Goal: Check status: Check status

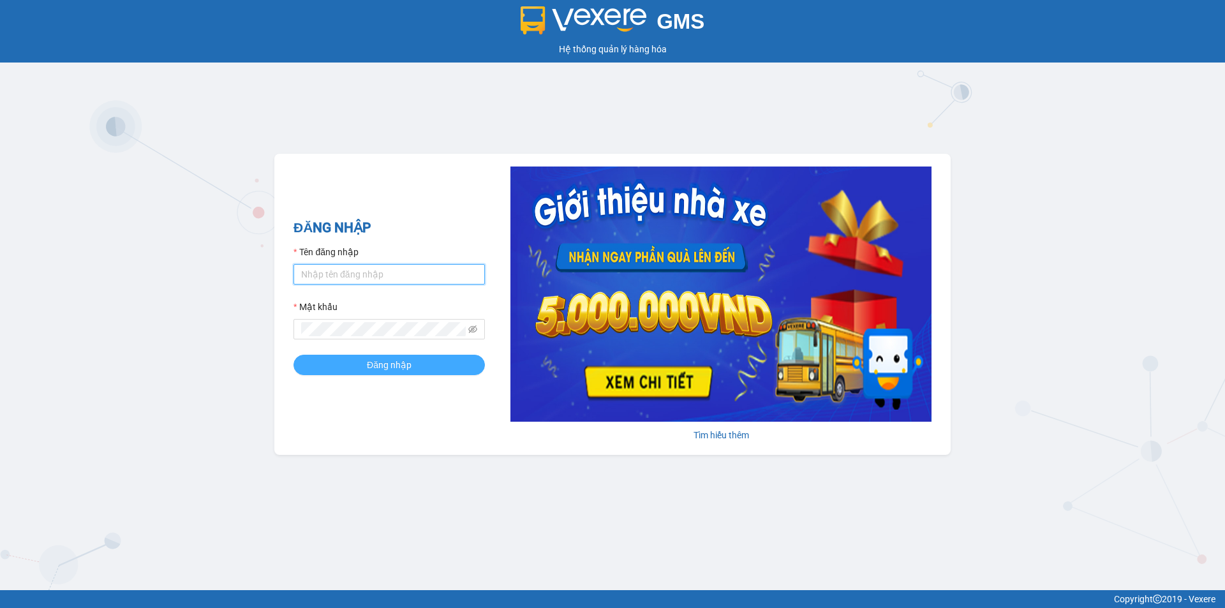
type input "muaalau.longhoan"
click at [367, 369] on span "Đăng nhập" at bounding box center [389, 365] width 45 height 14
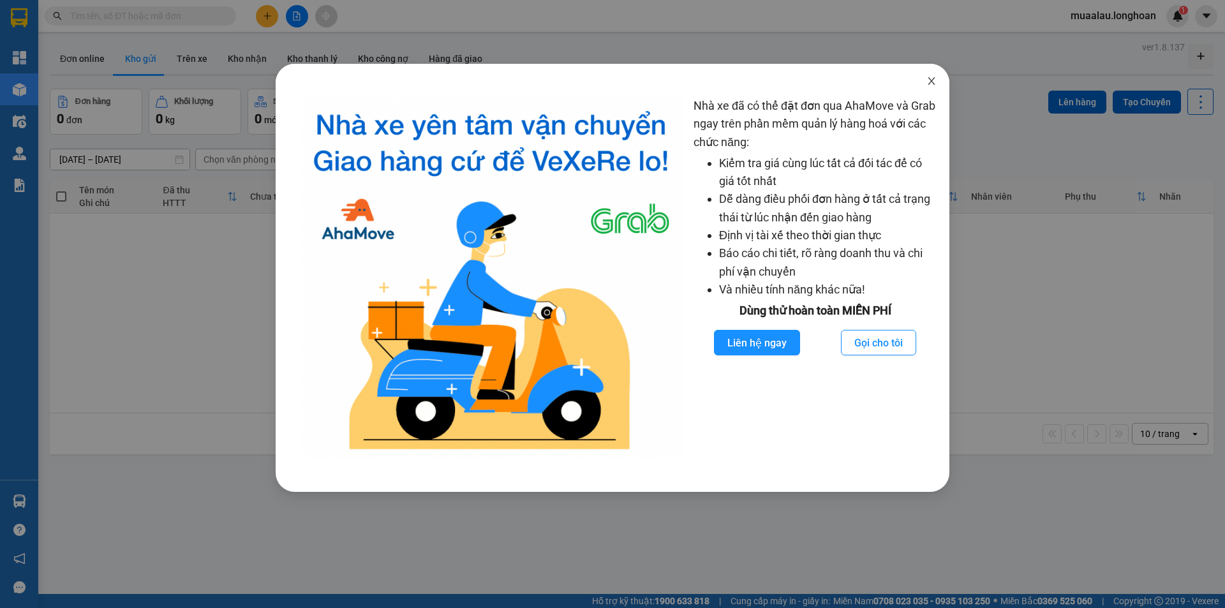
click at [938, 82] on span "Close" at bounding box center [932, 82] width 36 height 36
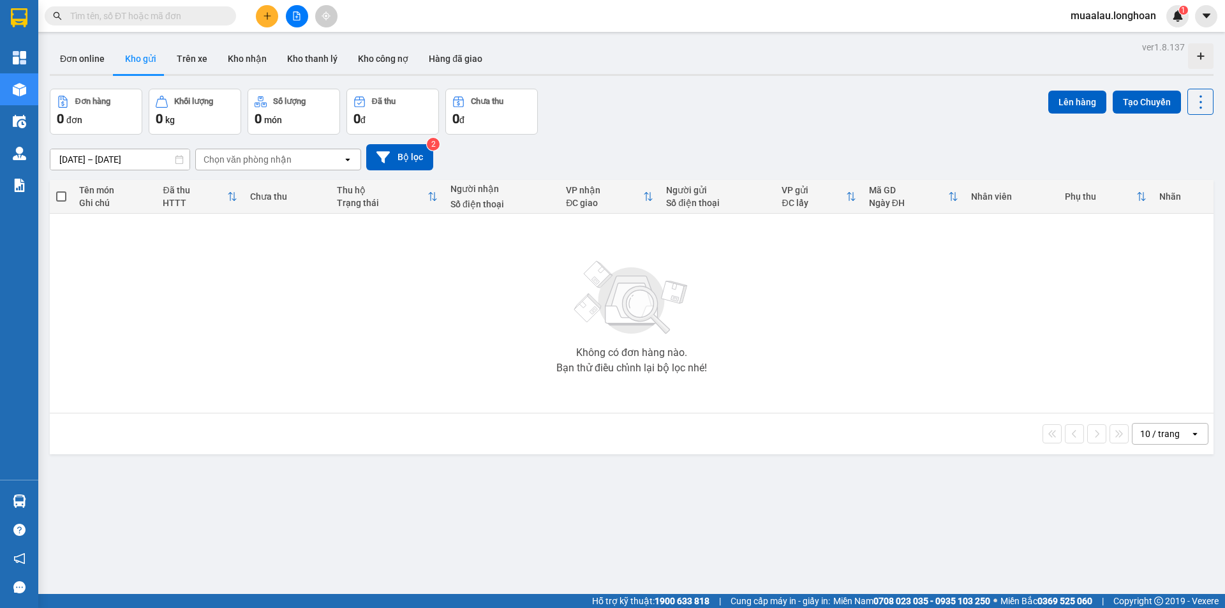
click at [151, 11] on input "text" at bounding box center [145, 16] width 151 height 14
paste input "KQ122607250007"
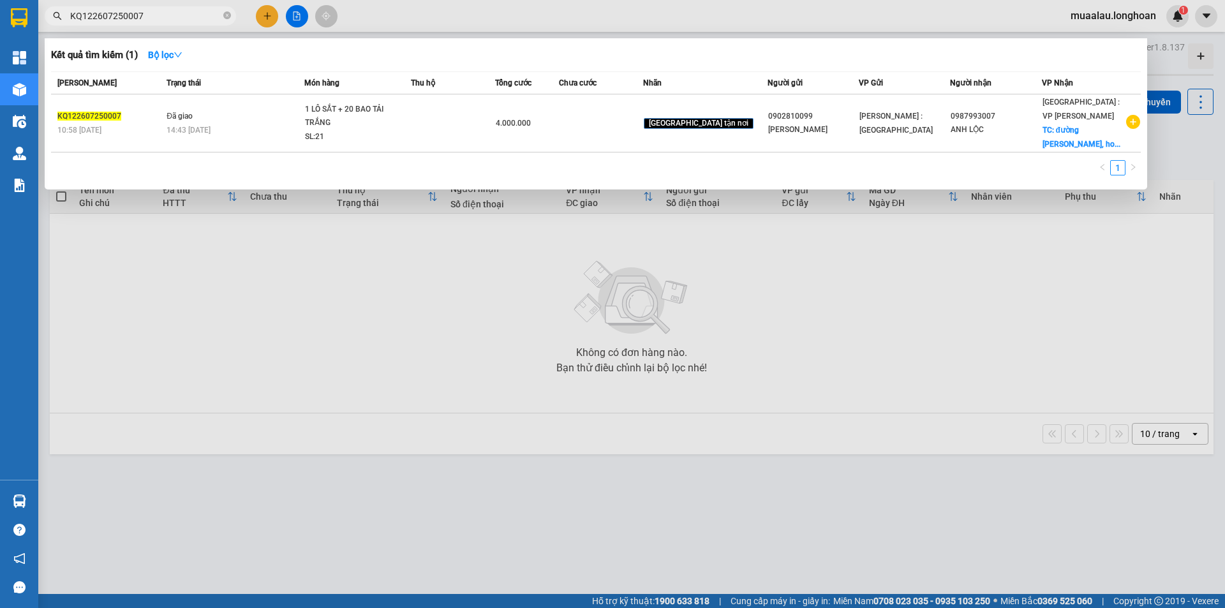
type input "KQ122607250007"
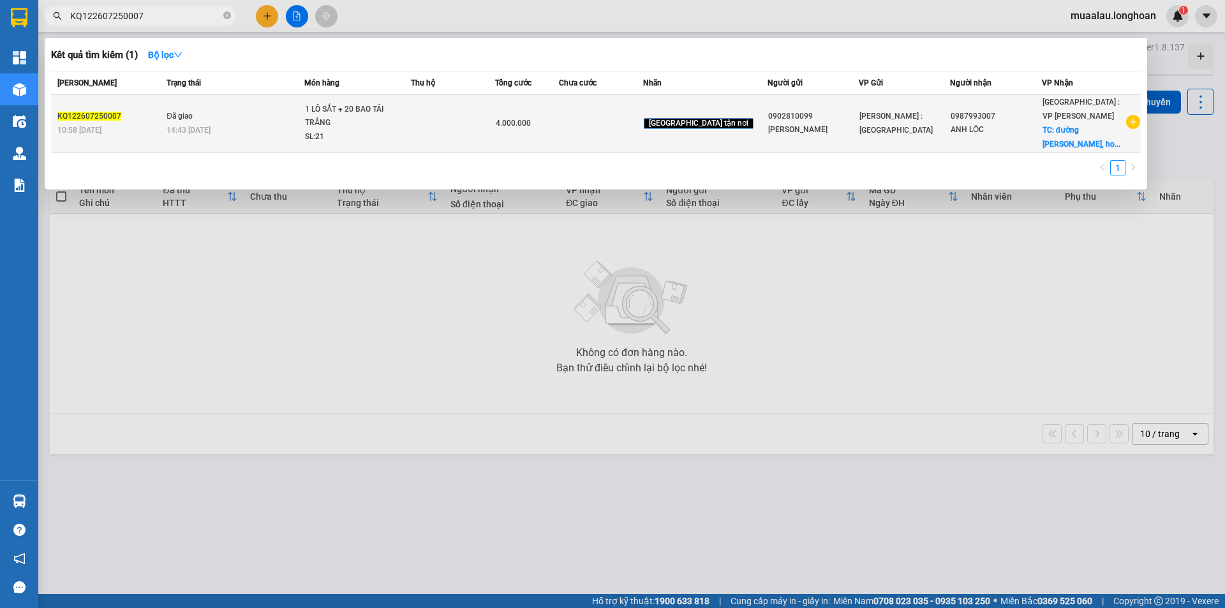
click at [185, 128] on span "14:43 [DATE]" at bounding box center [189, 130] width 44 height 9
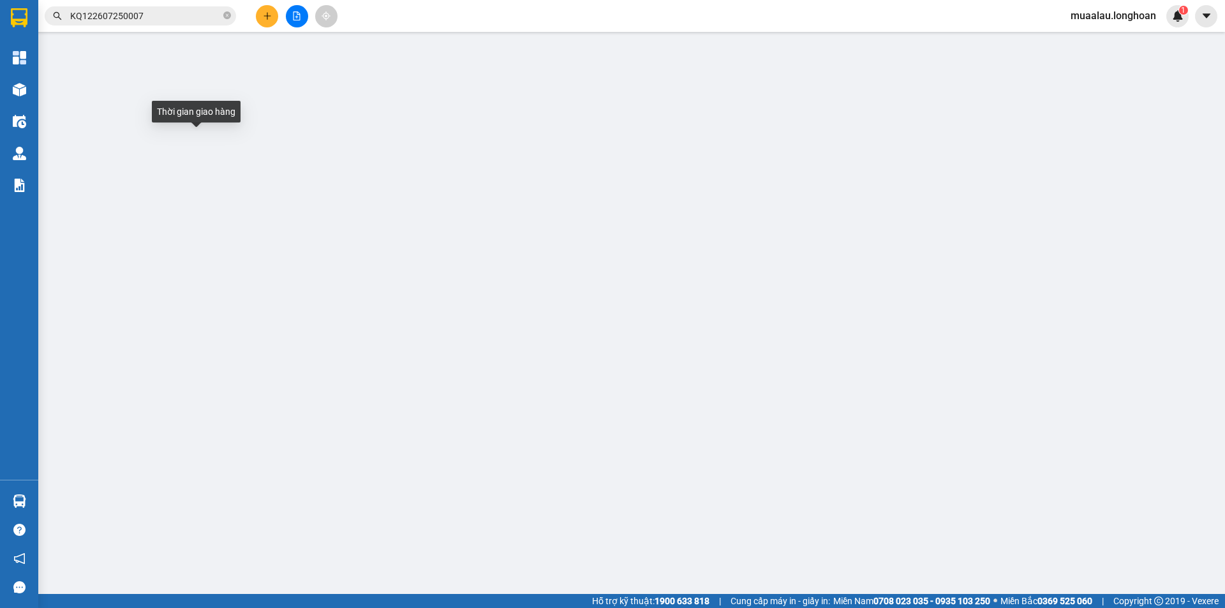
type input "0902810099"
type input "[PERSON_NAME]"
type input "0987993007"
type input "ANH LỘC"
checkbox input "true"
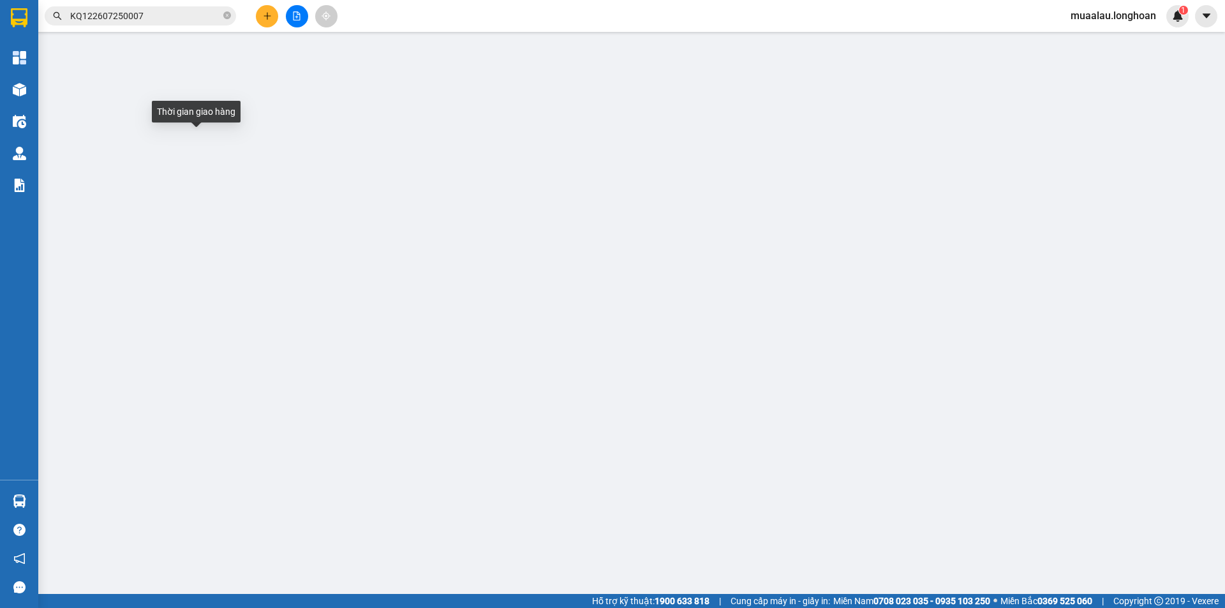
type input "đường [PERSON_NAME], hoà quý, [GEOGRAPHIC_DATA], [GEOGRAPHIC_DATA]"
type input "4.000.000"
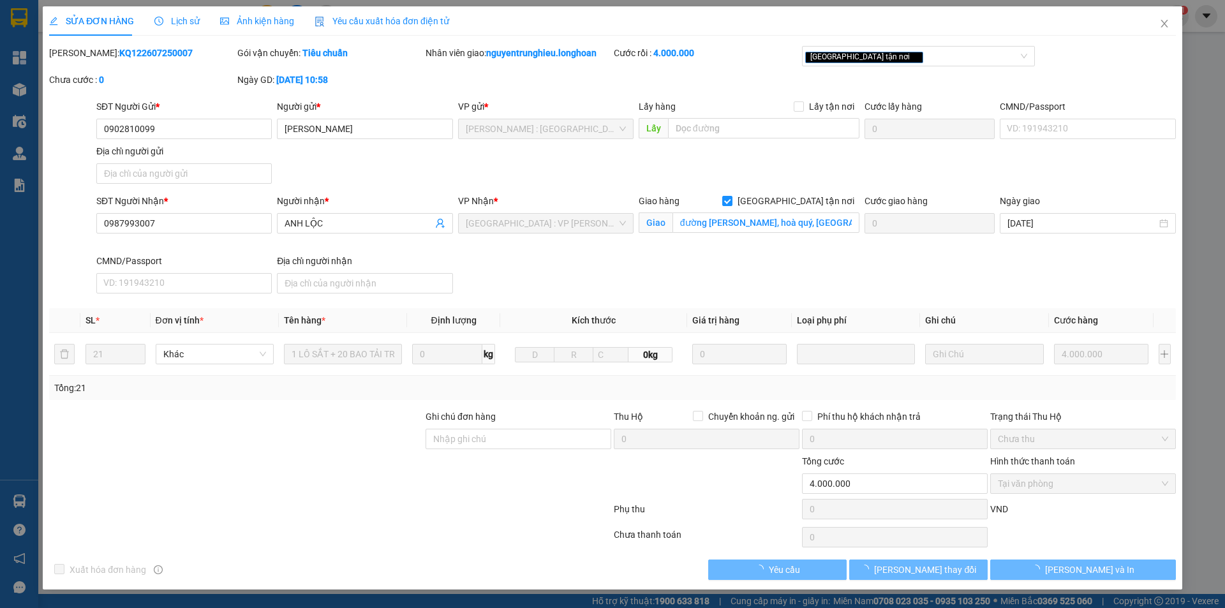
click at [175, 19] on span "Lịch sử" at bounding box center [176, 21] width 45 height 10
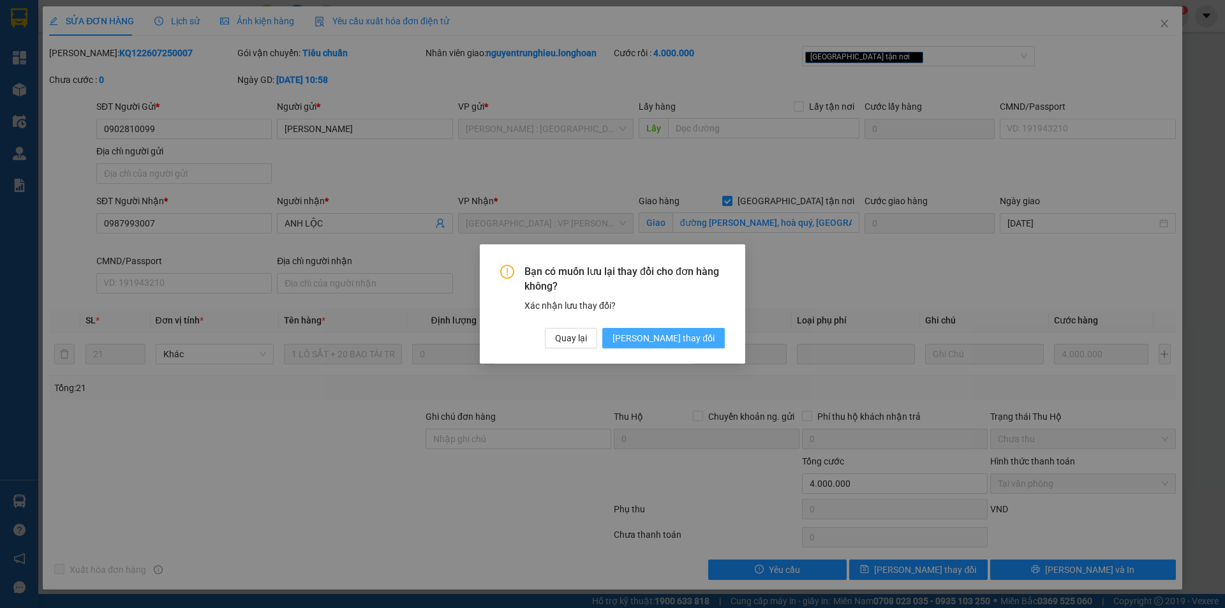
click at [708, 336] on span "[PERSON_NAME] thay đổi" at bounding box center [663, 338] width 102 height 14
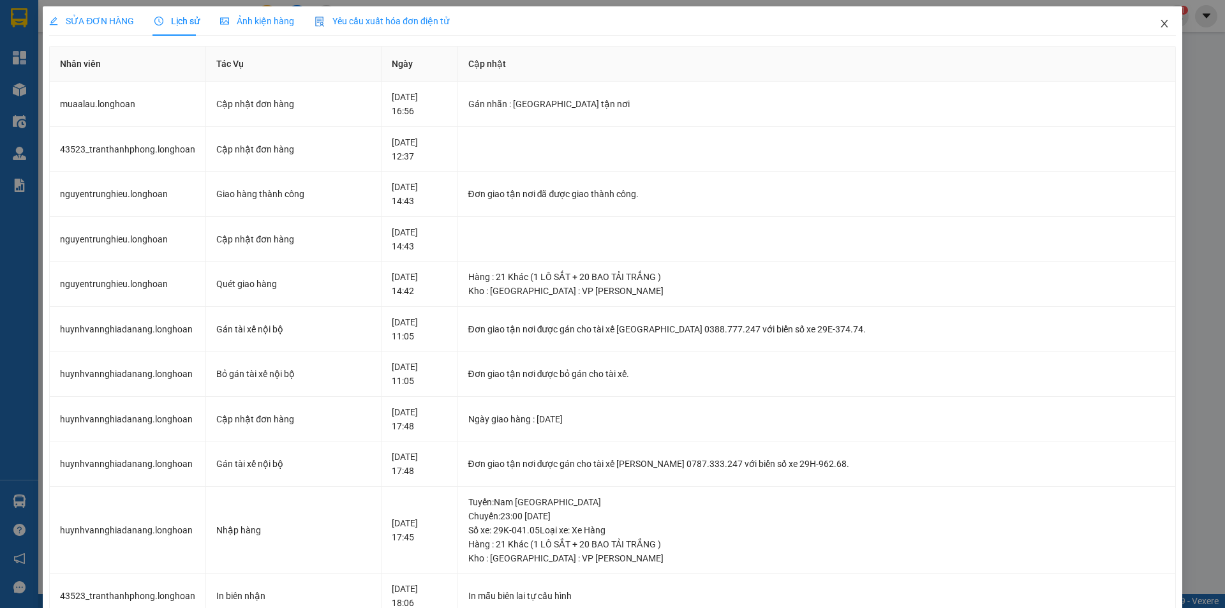
click at [1160, 24] on icon "close" at bounding box center [1163, 24] width 7 height 8
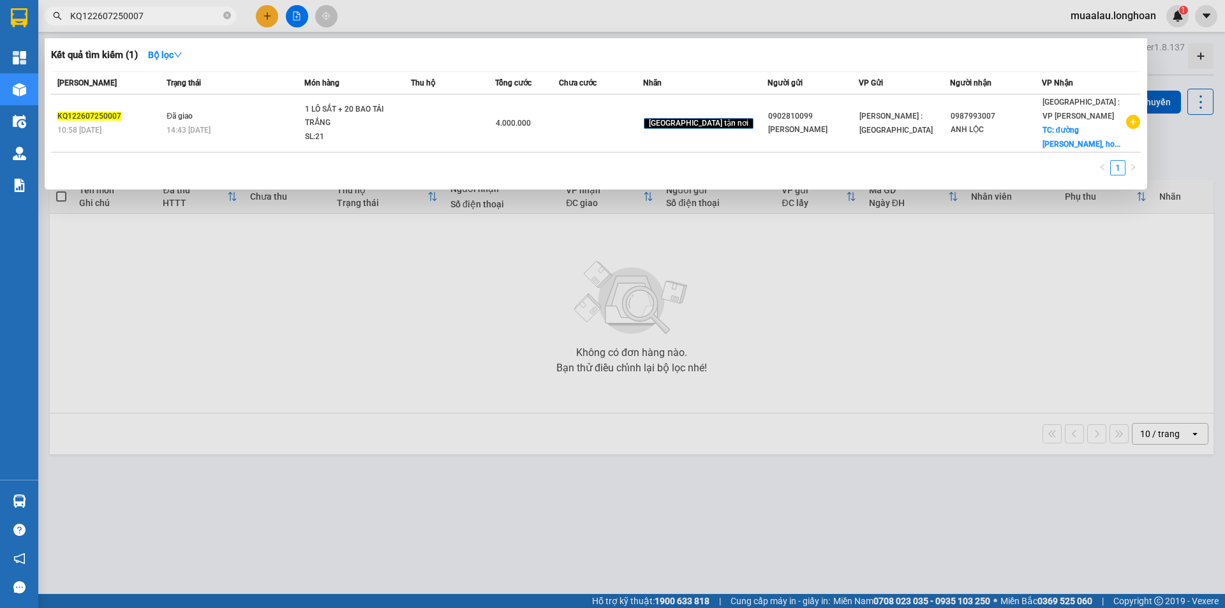
click at [175, 9] on input "KQ122607250007" at bounding box center [145, 16] width 151 height 14
click at [148, 15] on input "KQ122607250007" at bounding box center [145, 16] width 151 height 14
paste input "807250011"
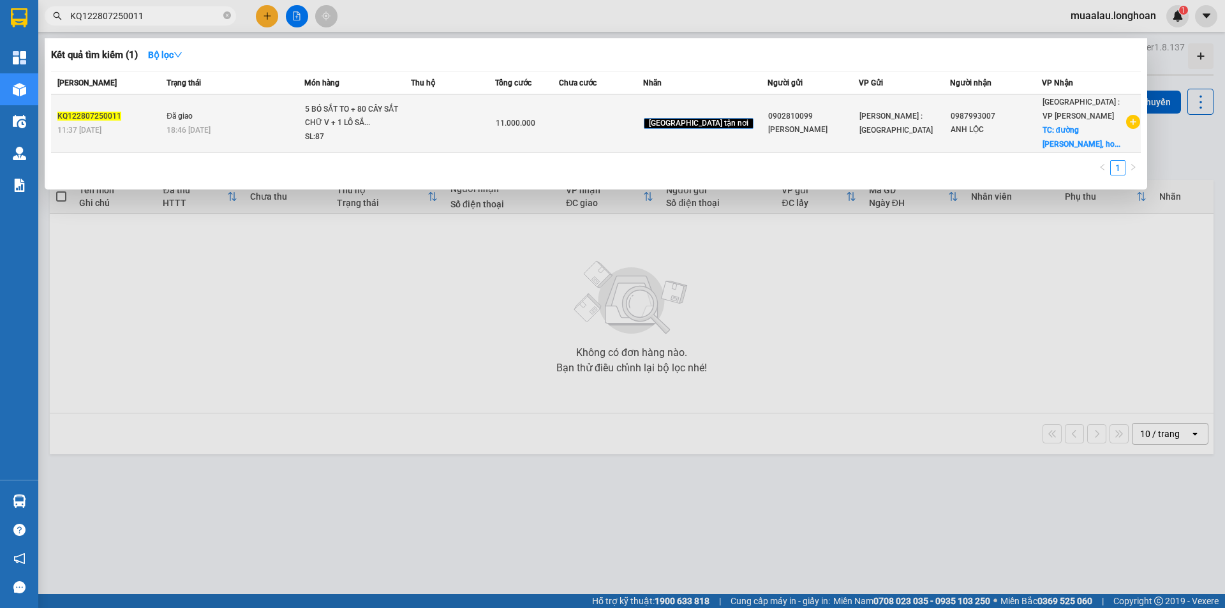
type input "KQ122807250011"
click at [127, 118] on div "KQ122807250011" at bounding box center [109, 116] width 105 height 13
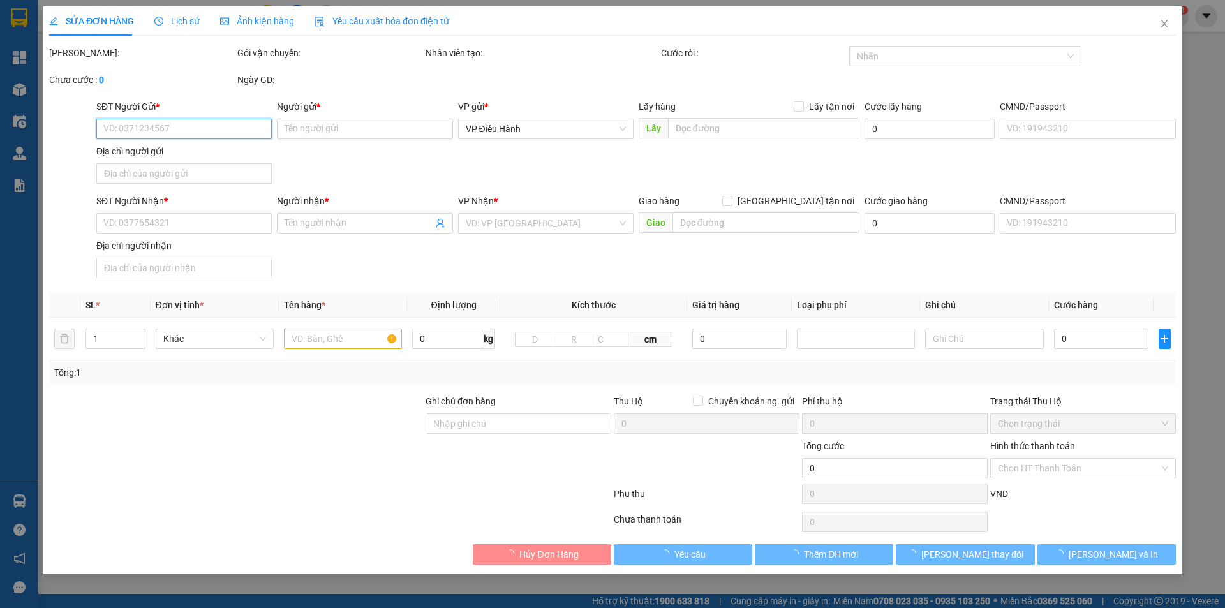
type input "0902810099"
type input "[PERSON_NAME]"
type input "0987993007"
type input "ANH LỘC"
checkbox input "true"
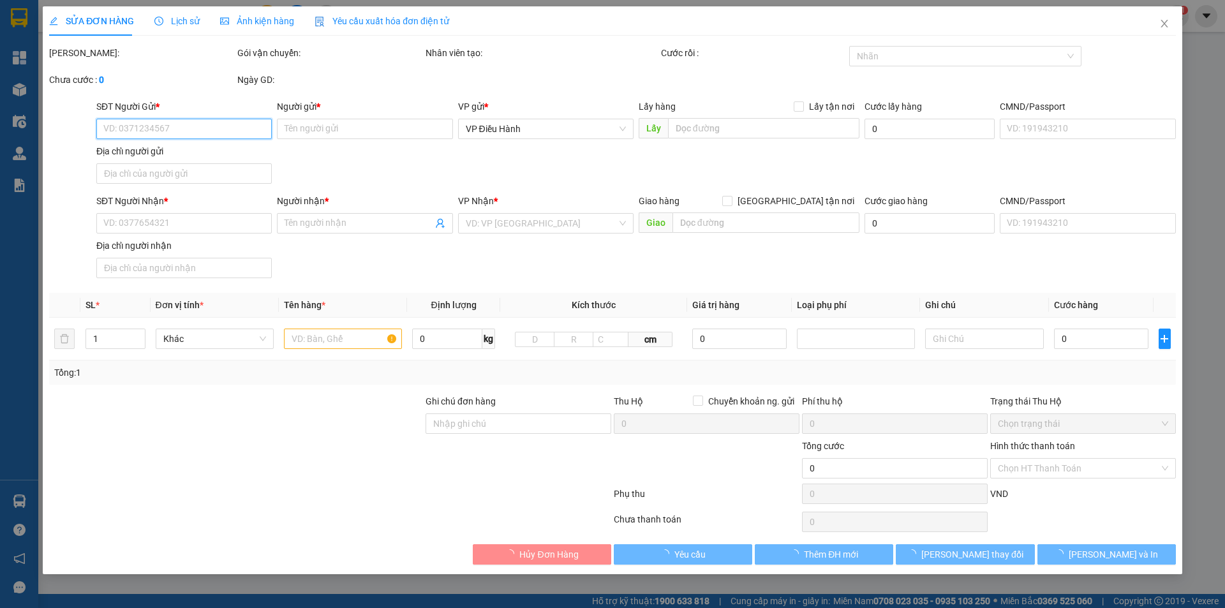
type input "đường [PERSON_NAME], hoà quý, [GEOGRAPHIC_DATA], [GEOGRAPHIC_DATA]"
type input "11.000.000"
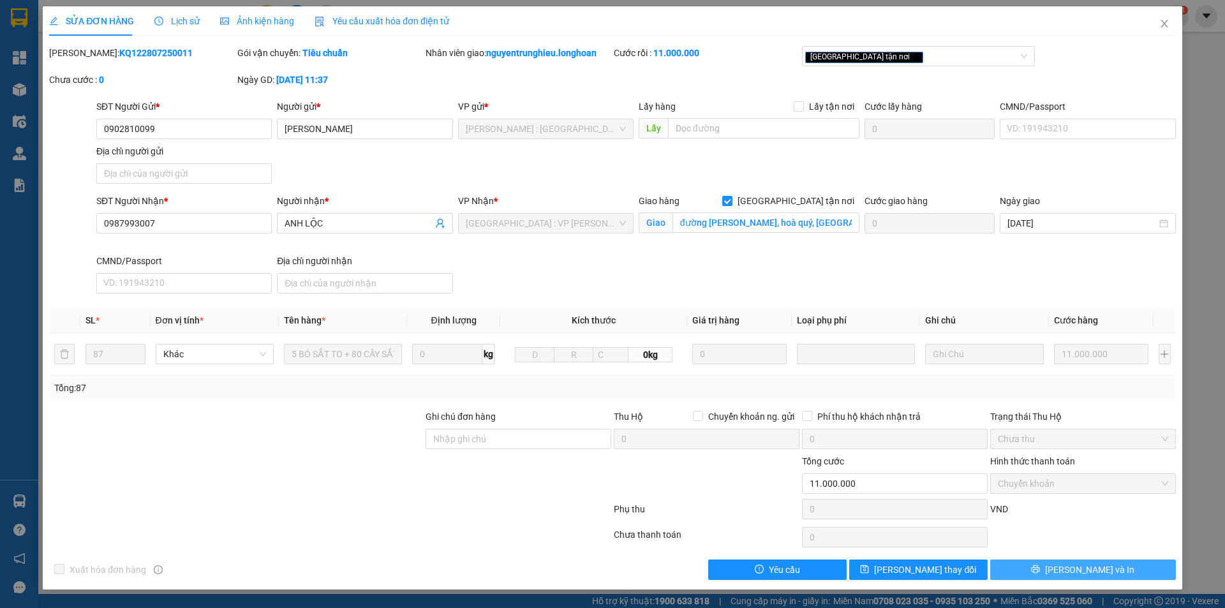
click at [1040, 573] on icon "printer" at bounding box center [1036, 569] width 8 height 8
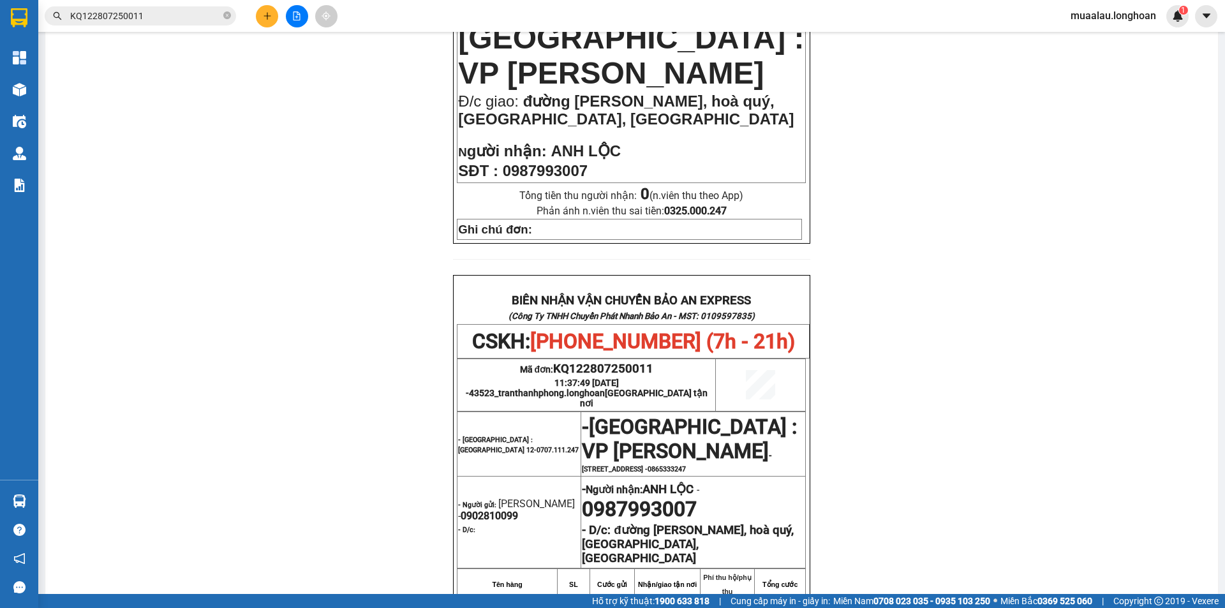
scroll to position [255, 0]
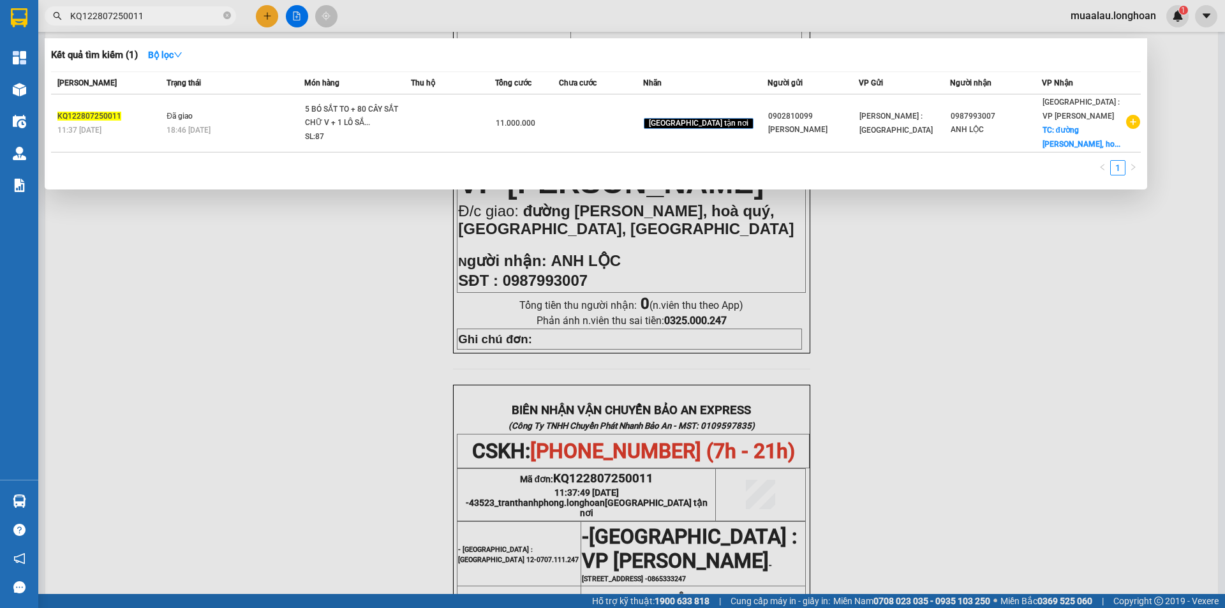
click at [146, 15] on input "KQ122807250011" at bounding box center [145, 16] width 151 height 14
paste input "text"
type input "KQ122807250011"
